Goal: Find specific page/section: Find specific page/section

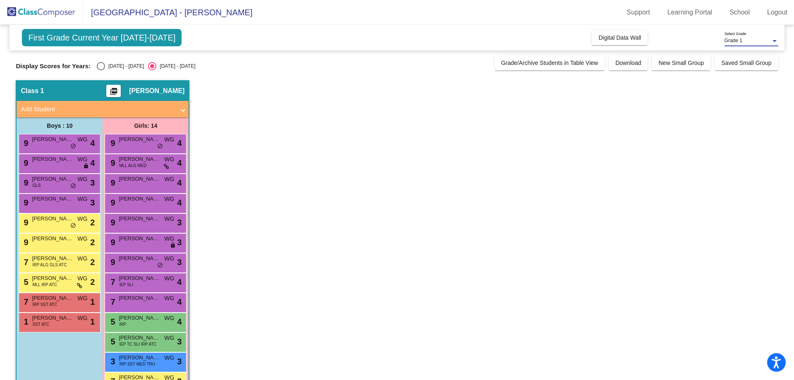
click at [752, 39] on div "Grade 1" at bounding box center [747, 41] width 46 height 6
click at [748, 41] on span "Grade 1" at bounding box center [751, 40] width 54 height 15
click at [756, 42] on div "Grade 1" at bounding box center [747, 41] width 46 height 6
click at [767, 41] on span "Grade 1" at bounding box center [751, 40] width 54 height 15
click at [767, 41] on div "Grade 1" at bounding box center [747, 41] width 46 height 6
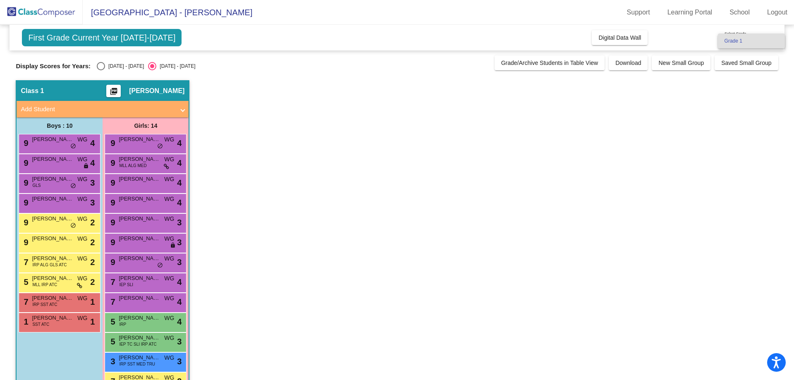
click at [659, 124] on div at bounding box center [397, 190] width 794 height 380
click at [614, 36] on span "Digital Data Wall" at bounding box center [619, 37] width 43 height 7
